Goal: Task Accomplishment & Management: Use online tool/utility

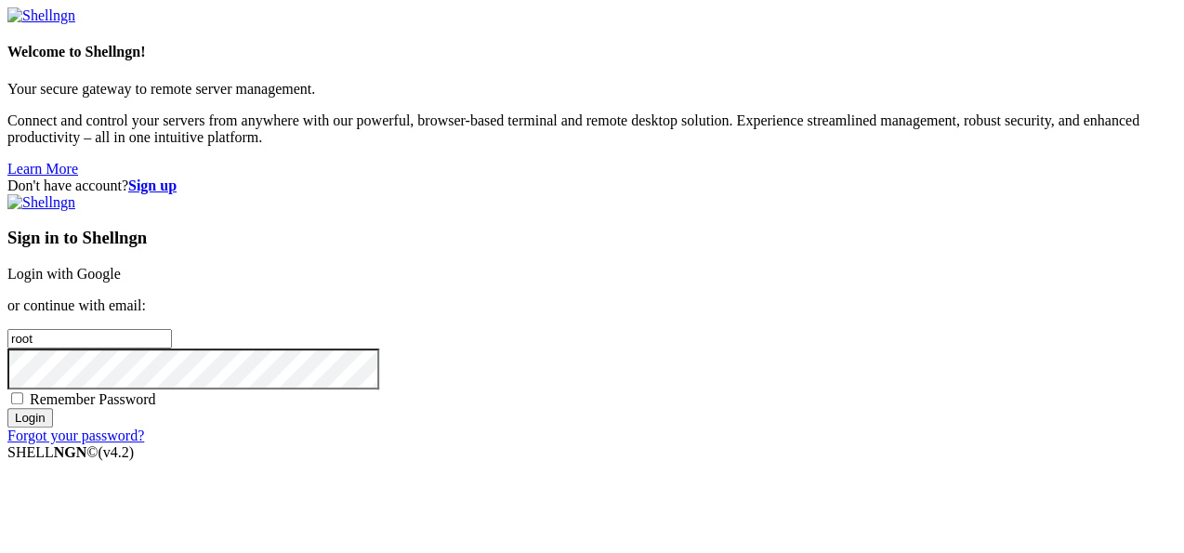
click at [53, 428] on input "Login" at bounding box center [30, 418] width 46 height 20
click at [121, 266] on link "Login with Google" at bounding box center [63, 274] width 113 height 16
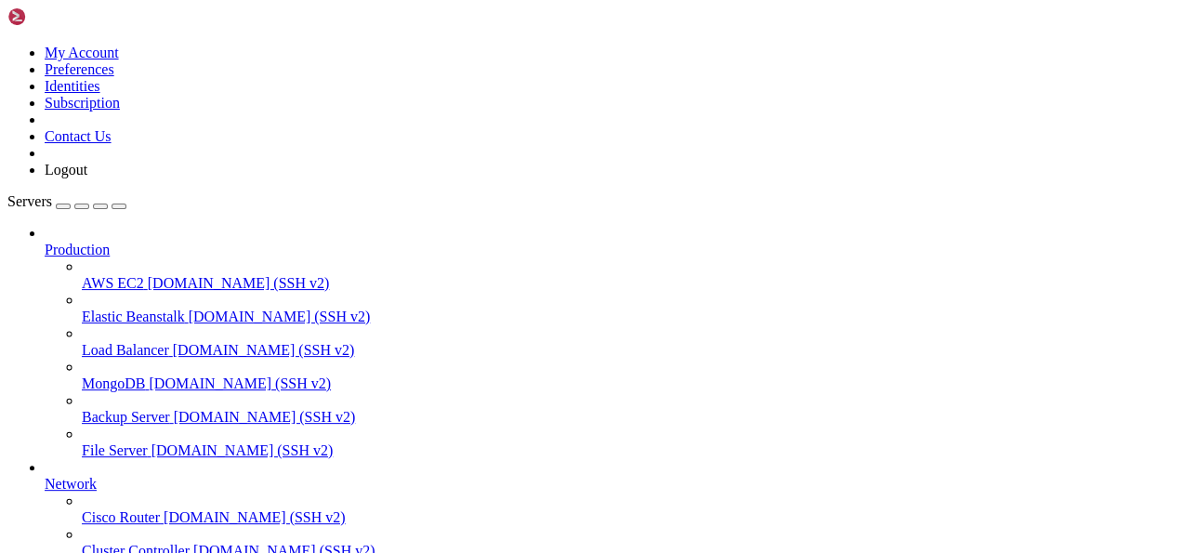
scroll to position [245, 0]
drag, startPoint x: 104, startPoint y: 463, endPoint x: 290, endPoint y: 387, distance: 200.9
click at [290, 387] on div "My Account Preferences Identities Subscription Contact Us Logout Servers Produc…" at bounding box center [591, 416] width 1169 height 818
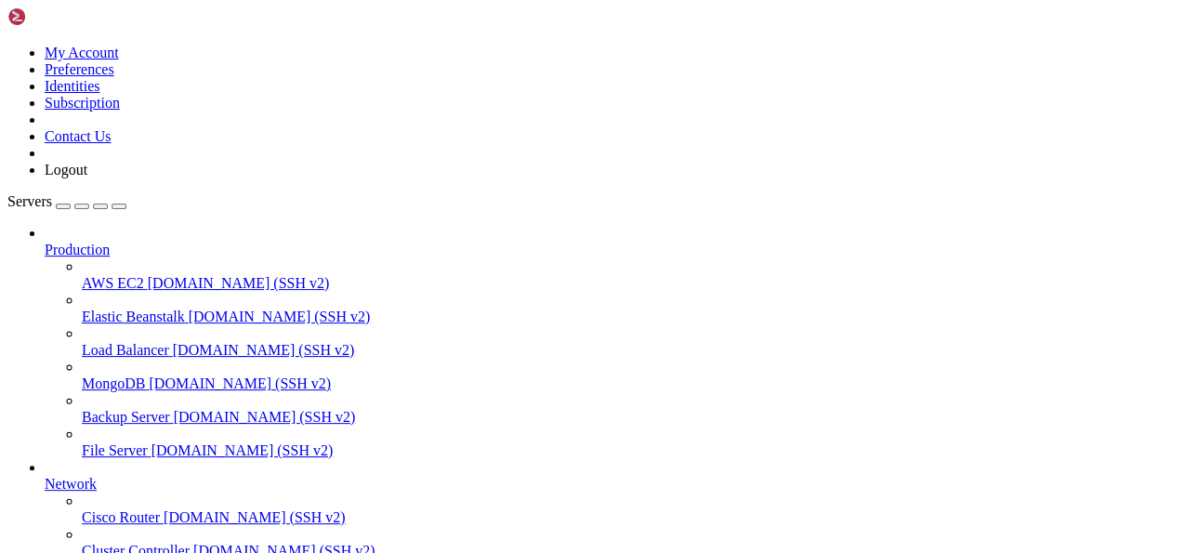
scroll to position [0, 0]
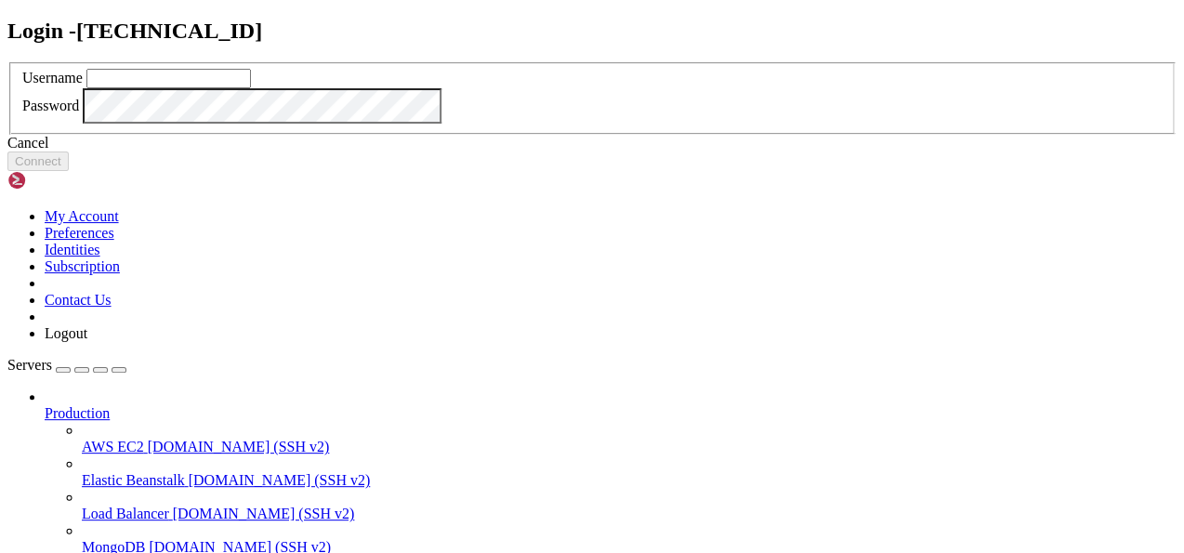
type input "root"
click at [576, 151] on div "Cancel" at bounding box center [591, 143] width 1169 height 17
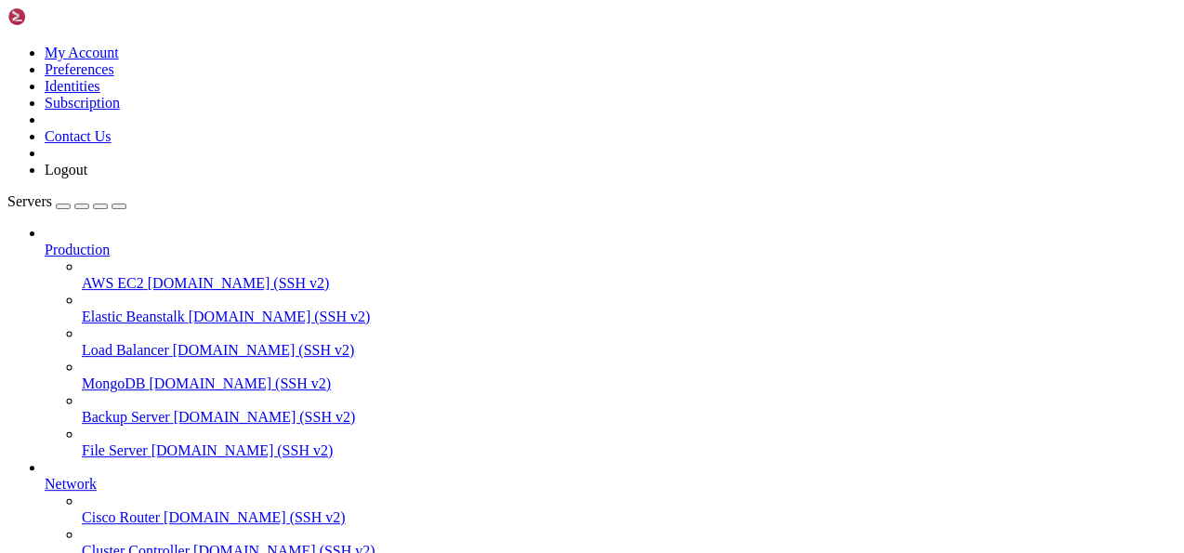
scroll to position [363, 0]
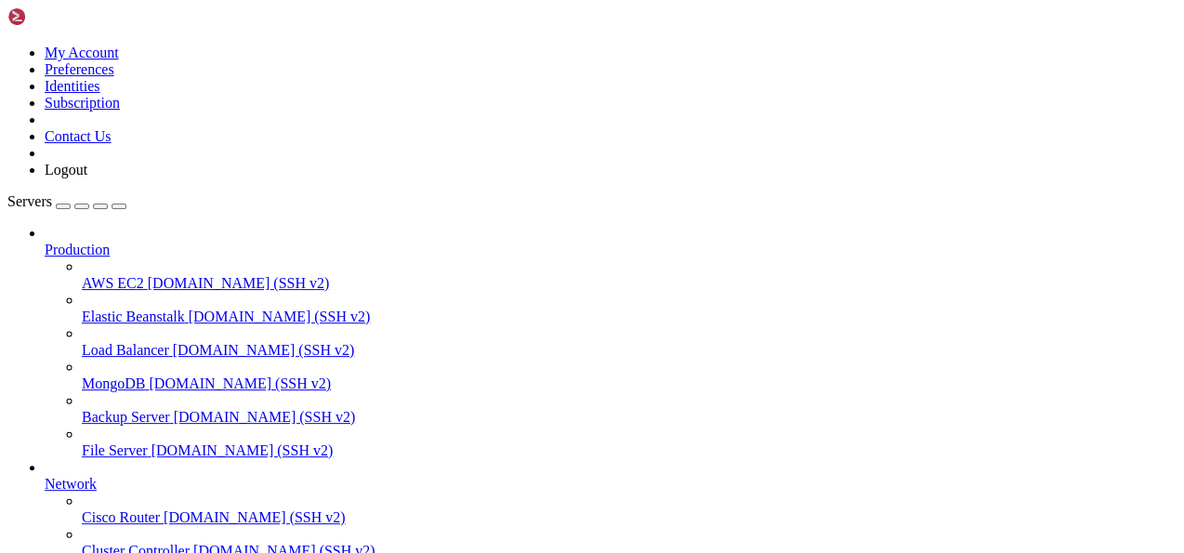
drag, startPoint x: 586, startPoint y: 1839, endPoint x: 535, endPoint y: 1819, distance: 55.1
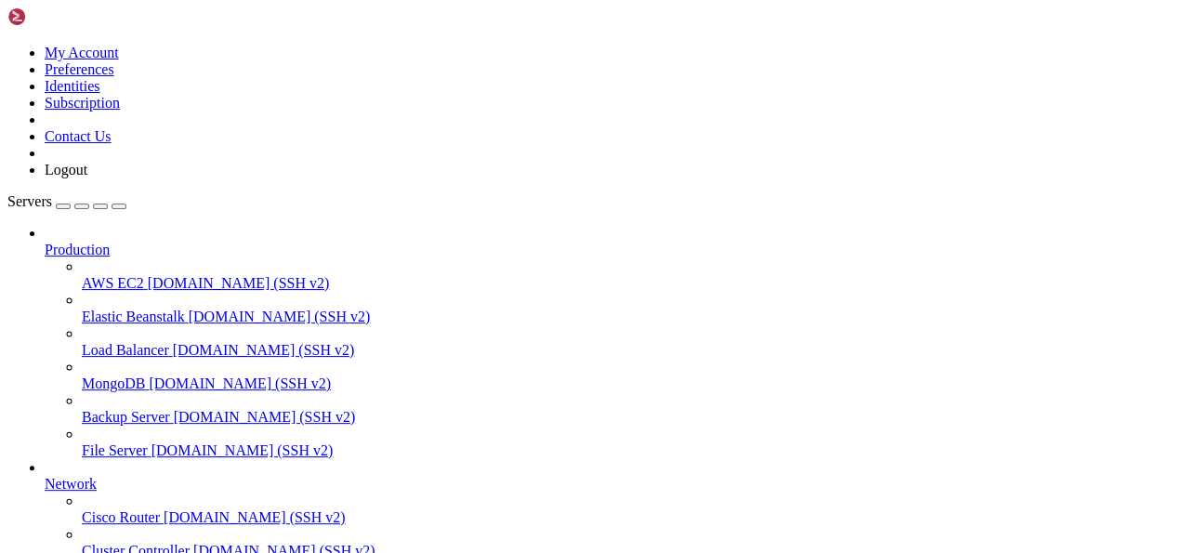
drag, startPoint x: 113, startPoint y: 1819, endPoint x: 18, endPoint y: 1823, distance: 95.8
copy x-row "[TECHNICAL_ID]"
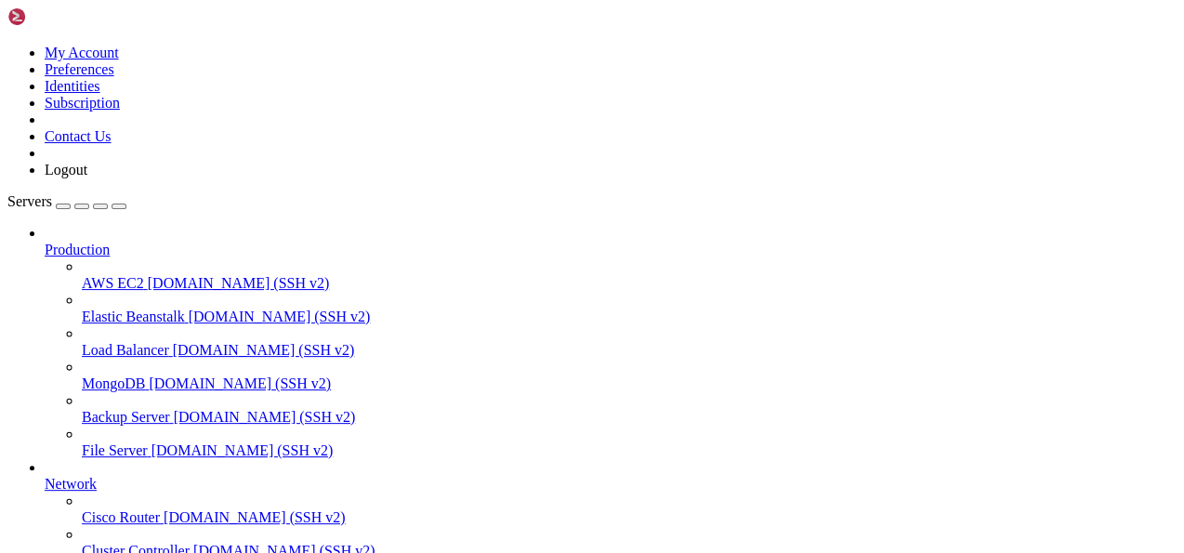
drag, startPoint x: 271, startPoint y: 1844, endPoint x: 241, endPoint y: 1828, distance: 34.5
drag, startPoint x: 213, startPoint y: 1837, endPoint x: 300, endPoint y: 1836, distance: 87.4
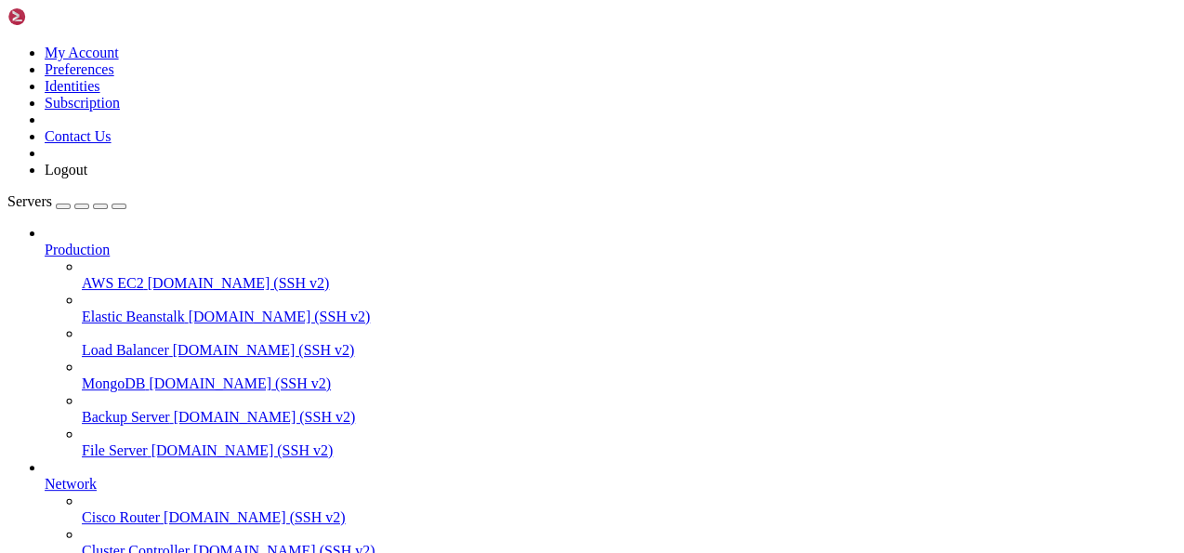
scroll to position [1438, 0]
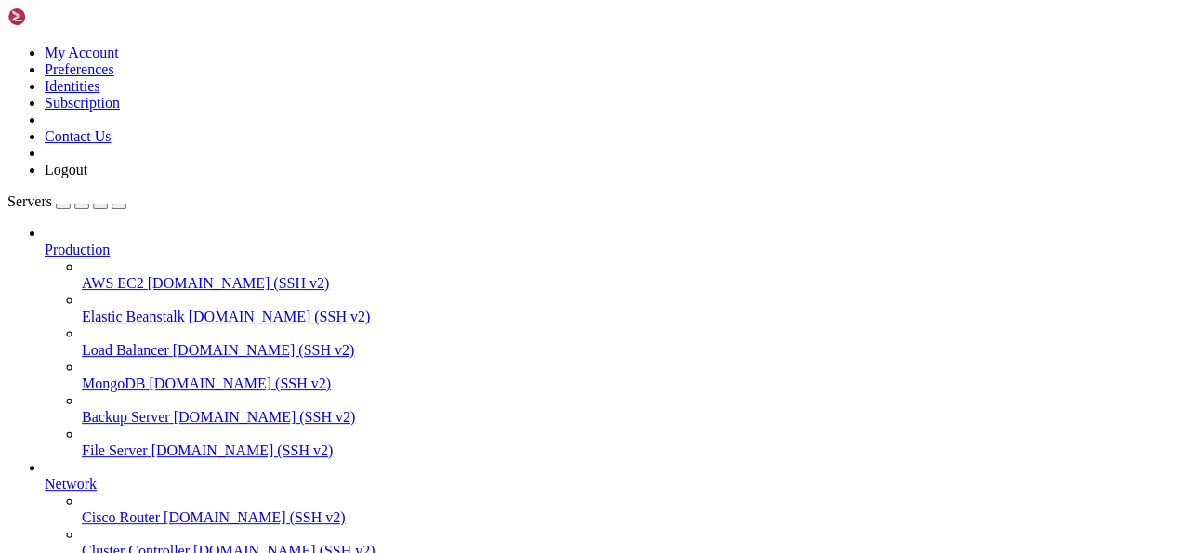
scroll to position [18, 4]
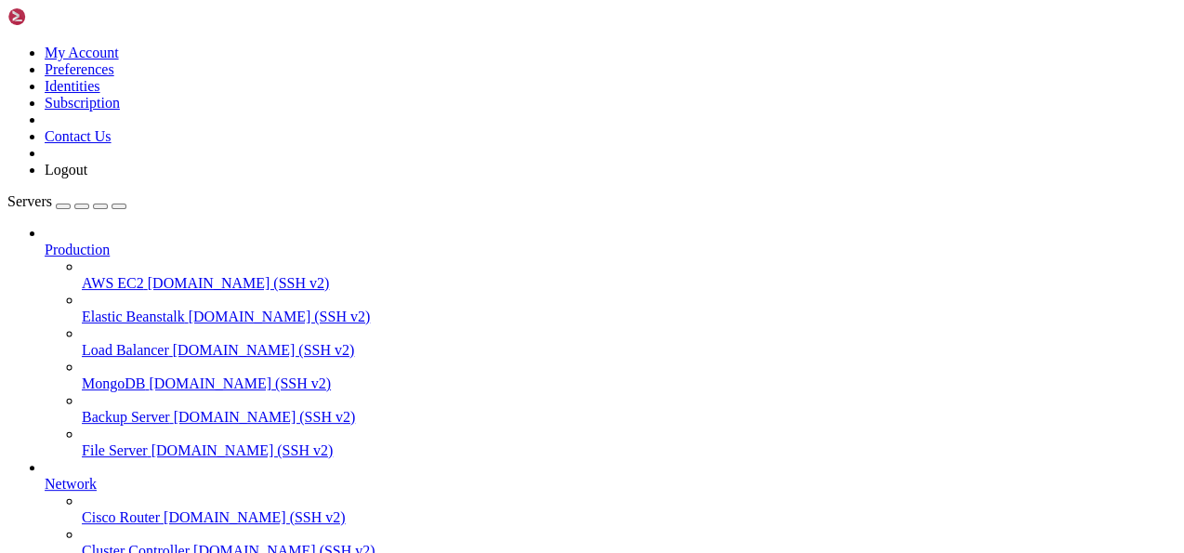
scroll to position [1532, 0]
drag, startPoint x: 687, startPoint y: 1647, endPoint x: 599, endPoint y: 1775, distance: 155.2
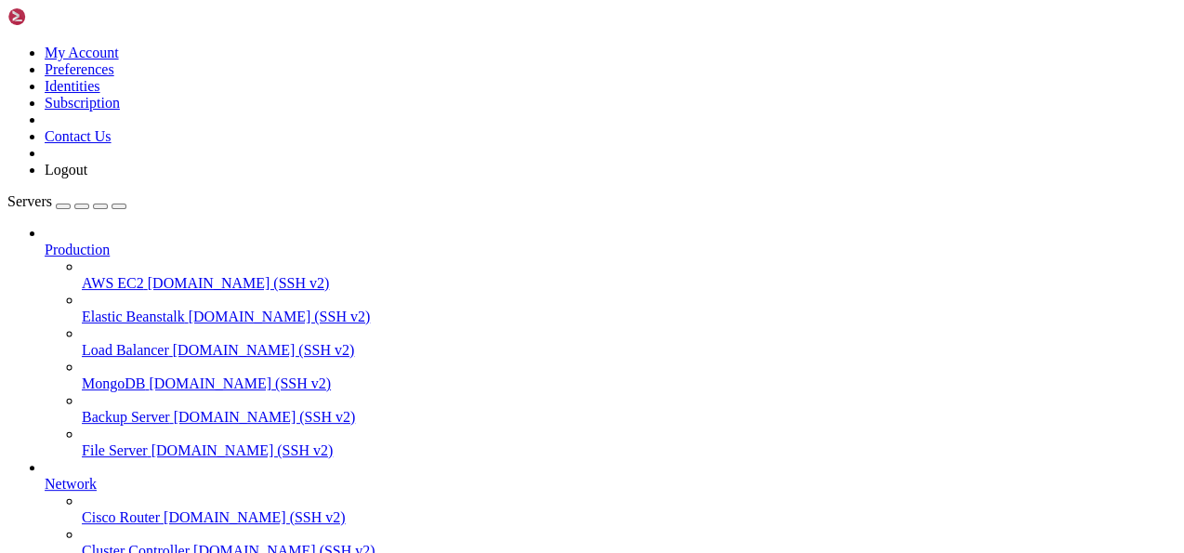
scroll to position [2259, 0]
drag, startPoint x: 85, startPoint y: 1484, endPoint x: 183, endPoint y: 1483, distance: 98.5
drag, startPoint x: 87, startPoint y: 1629, endPoint x: 178, endPoint y: 1624, distance: 90.3
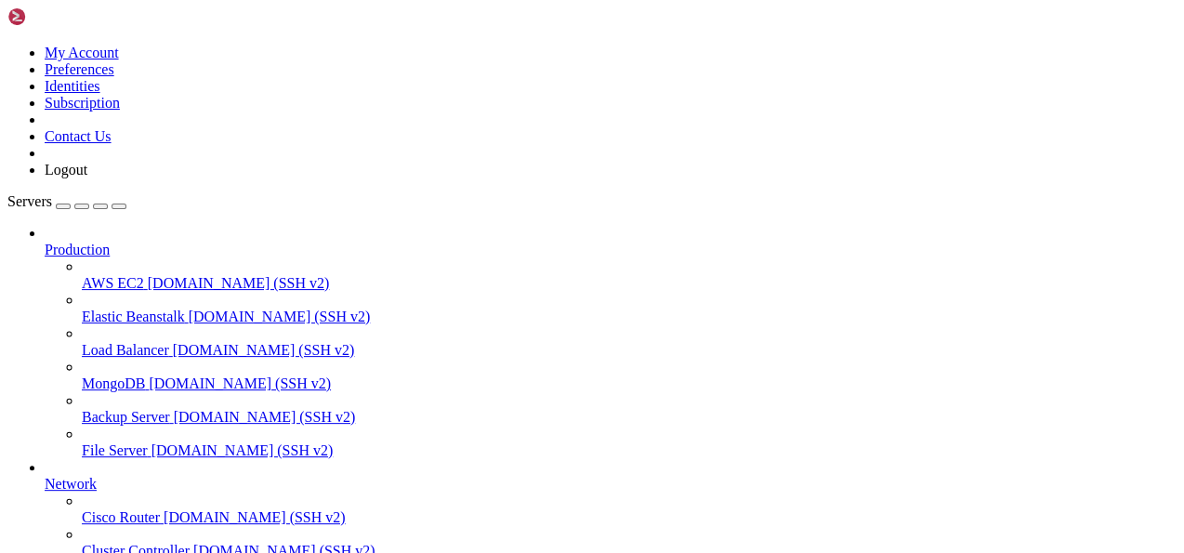
copy x-row "[TECHNICAL_ID]"
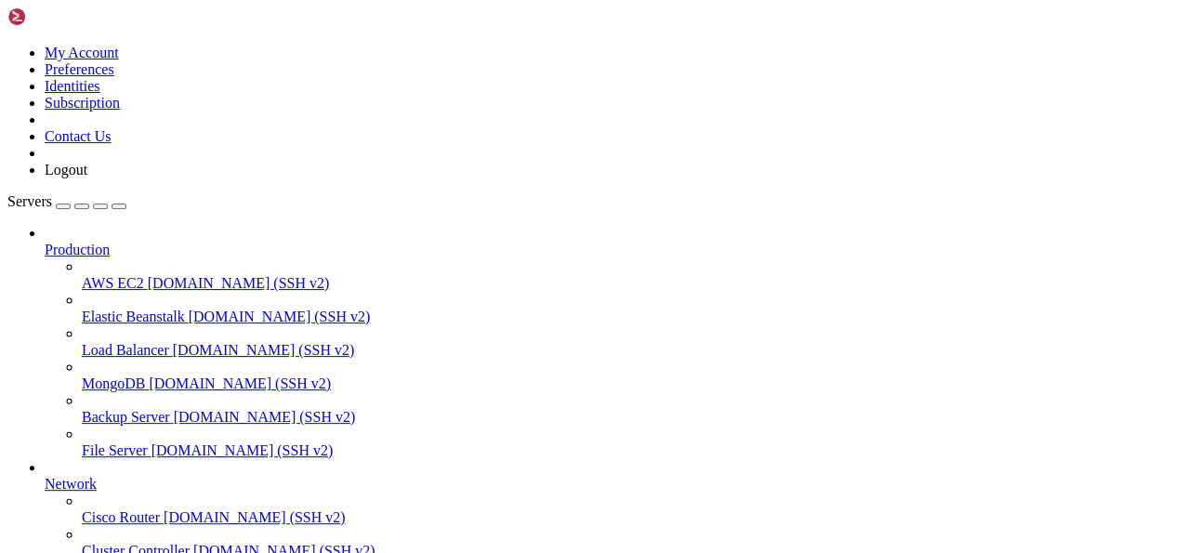
click at [119, 206] on div "button" at bounding box center [119, 206] width 0 height 0
